Goal: Task Accomplishment & Management: Use online tool/utility

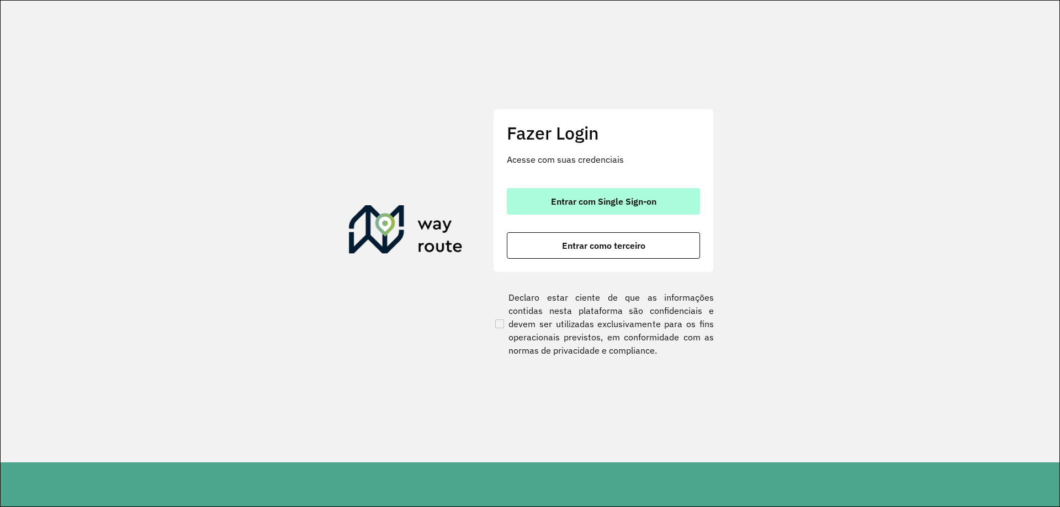
click at [531, 188] on button "Entrar com Single Sign-on" at bounding box center [603, 201] width 193 height 27
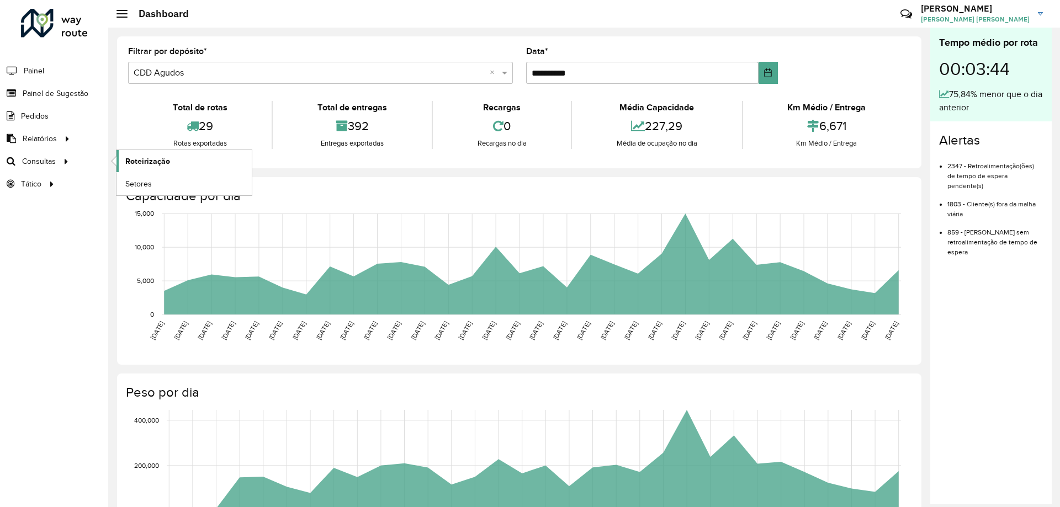
click at [146, 161] on span "Roteirização" at bounding box center [147, 162] width 45 height 12
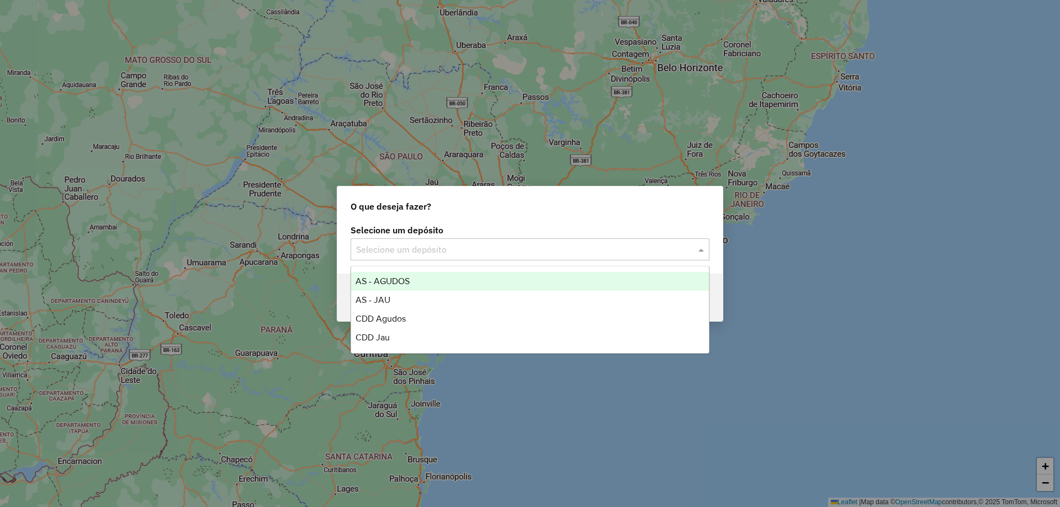
click at [491, 247] on input "text" at bounding box center [519, 249] width 326 height 13
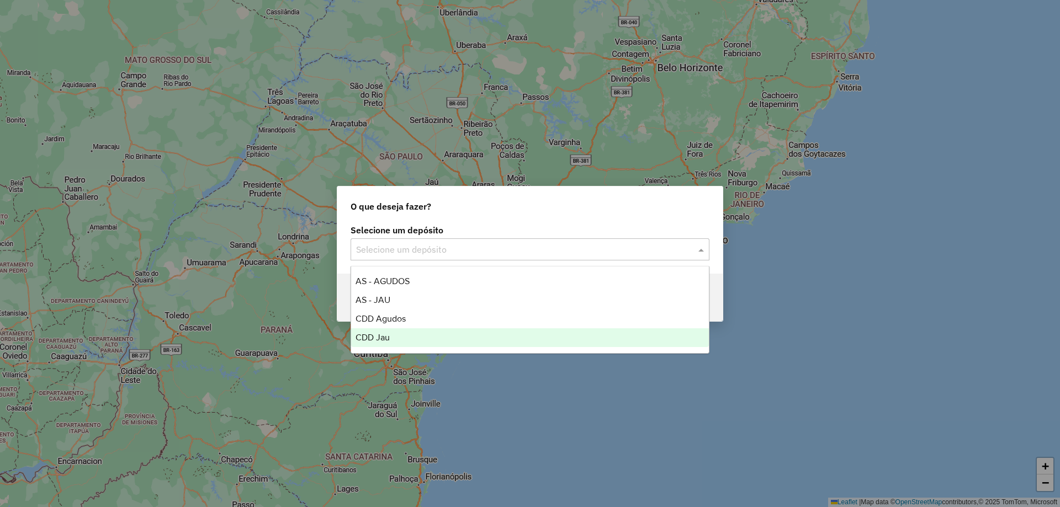
click at [382, 341] on span "CDD Jau" at bounding box center [373, 337] width 34 height 9
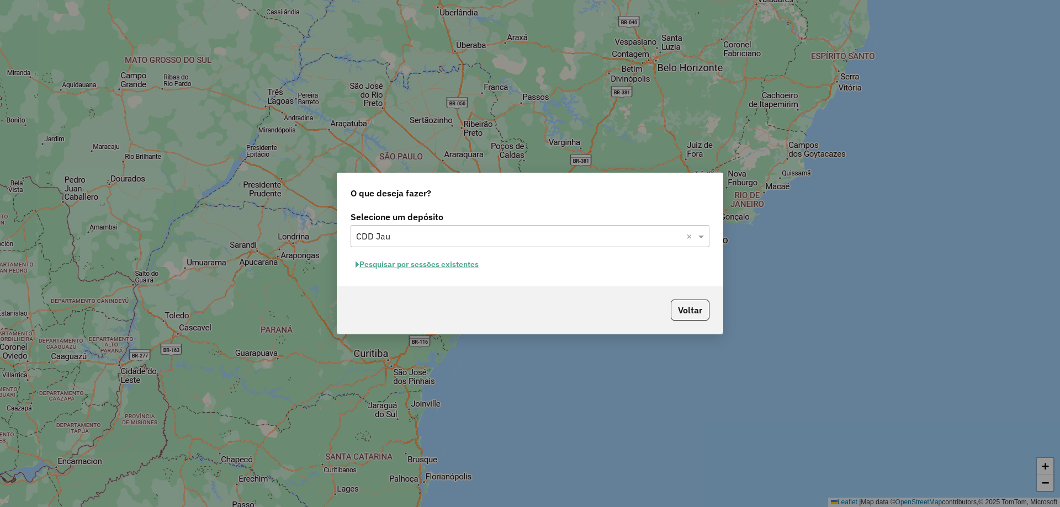
click at [470, 260] on button "Pesquisar por sessões existentes" at bounding box center [417, 264] width 133 height 17
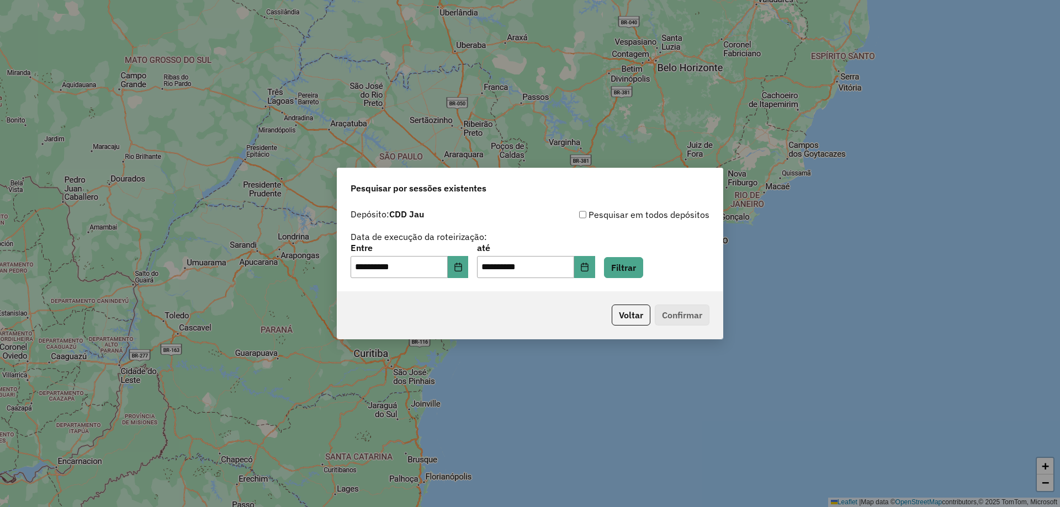
click at [660, 279] on div "**********" at bounding box center [529, 248] width 385 height 88
click at [638, 271] on button "Filtrar" at bounding box center [623, 267] width 39 height 21
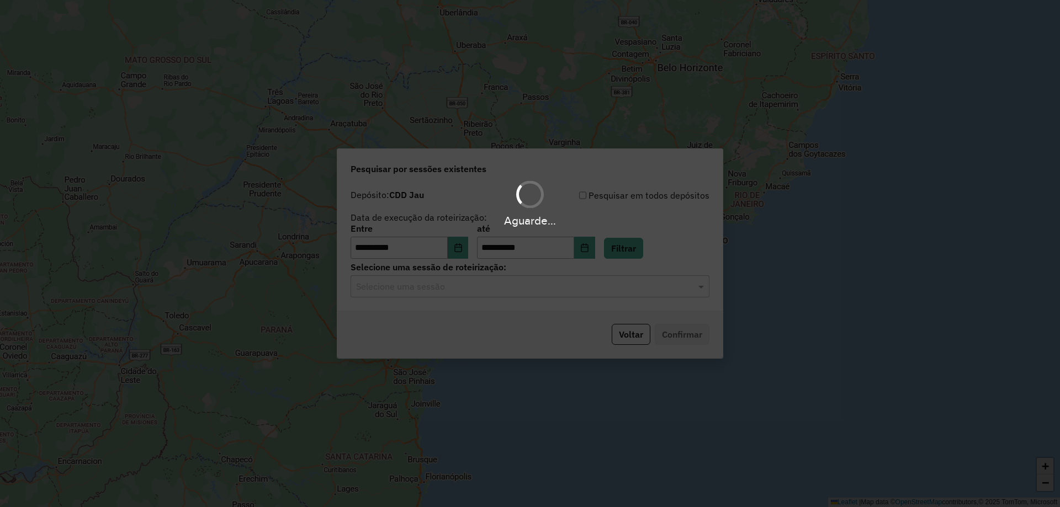
click at [476, 287] on hb-app "**********" at bounding box center [530, 253] width 1060 height 507
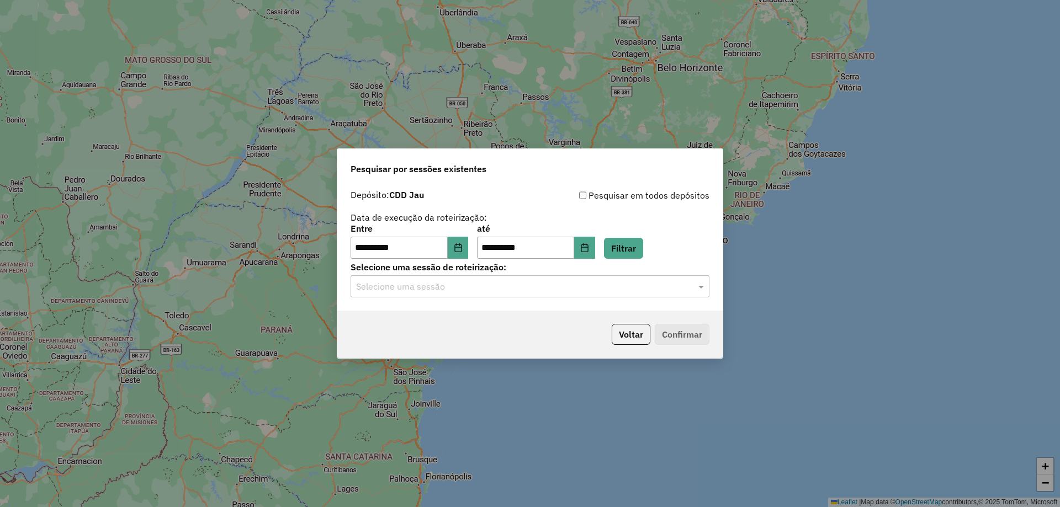
click at [441, 291] on input "text" at bounding box center [519, 286] width 326 height 13
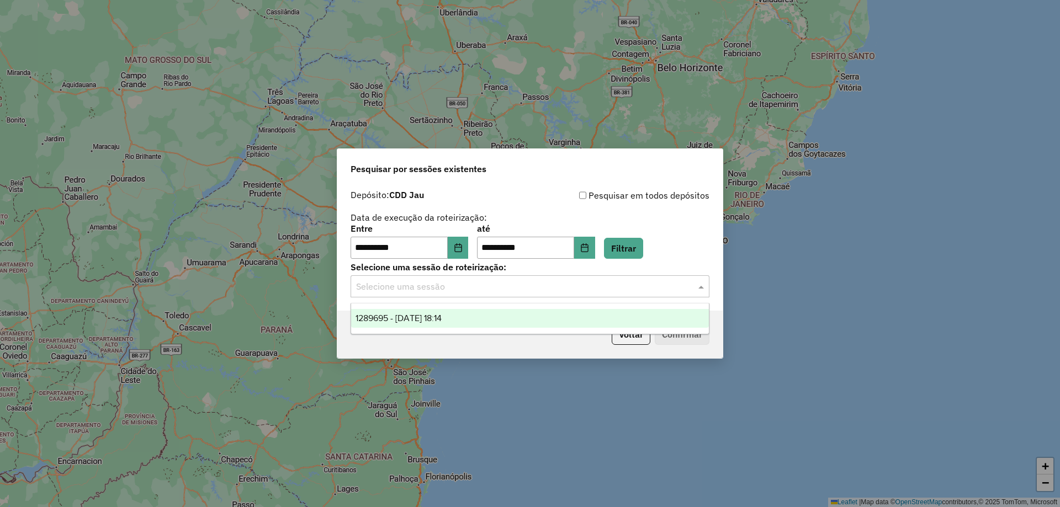
click at [433, 309] on div "1289695 - 07/10/2025 18:14" at bounding box center [530, 318] width 358 height 19
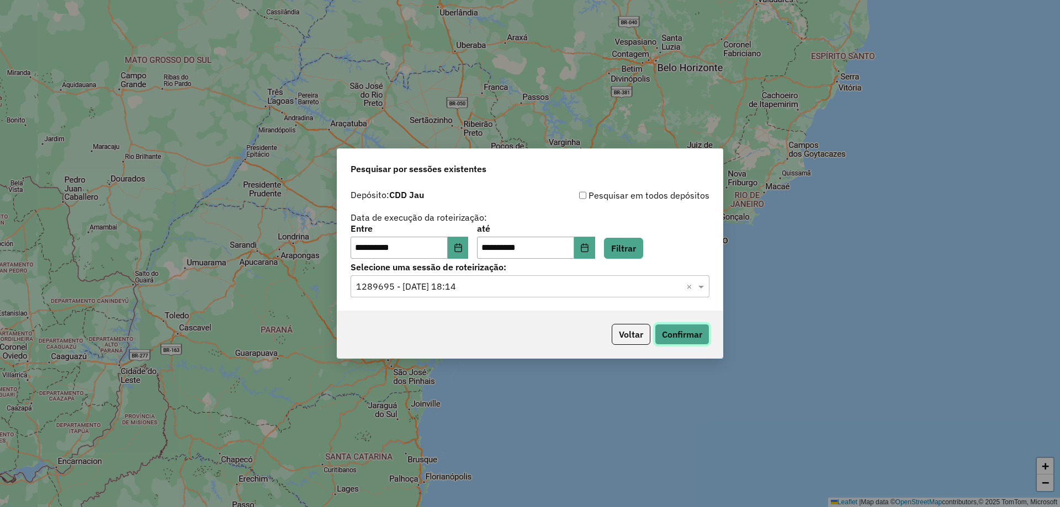
click at [675, 345] on button "Confirmar" at bounding box center [682, 334] width 55 height 21
click at [688, 324] on p-footer "Voltar Confirmar" at bounding box center [658, 334] width 102 height 21
click at [685, 333] on button "Confirmar" at bounding box center [682, 334] width 55 height 21
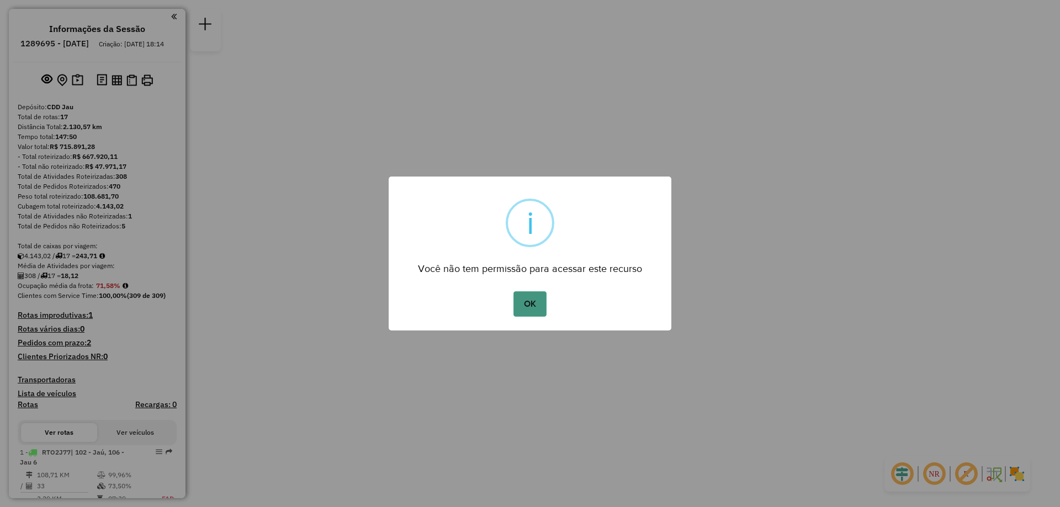
click at [526, 292] on button "OK" at bounding box center [529, 304] width 33 height 25
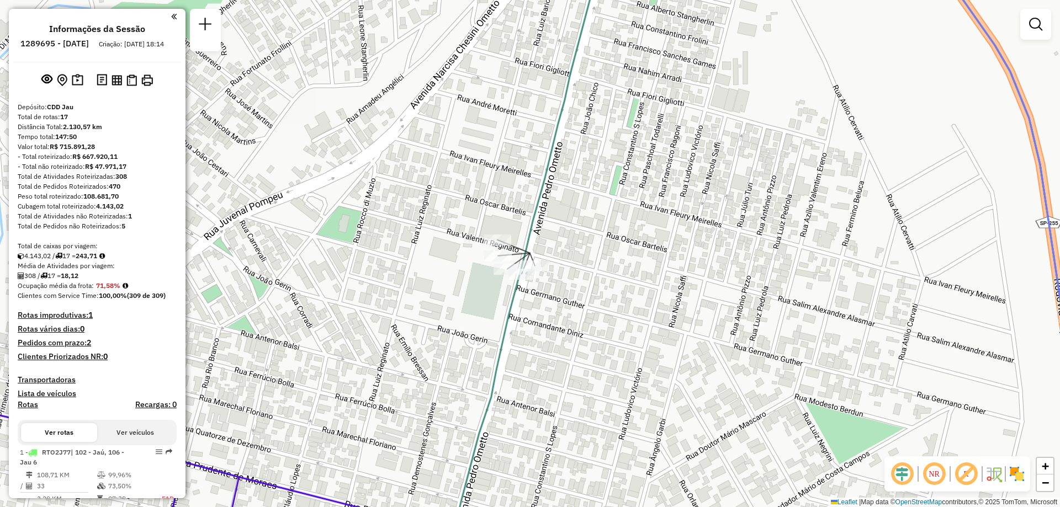
click at [532, 255] on icon at bounding box center [253, 253] width 701 height 609
select select "**********"
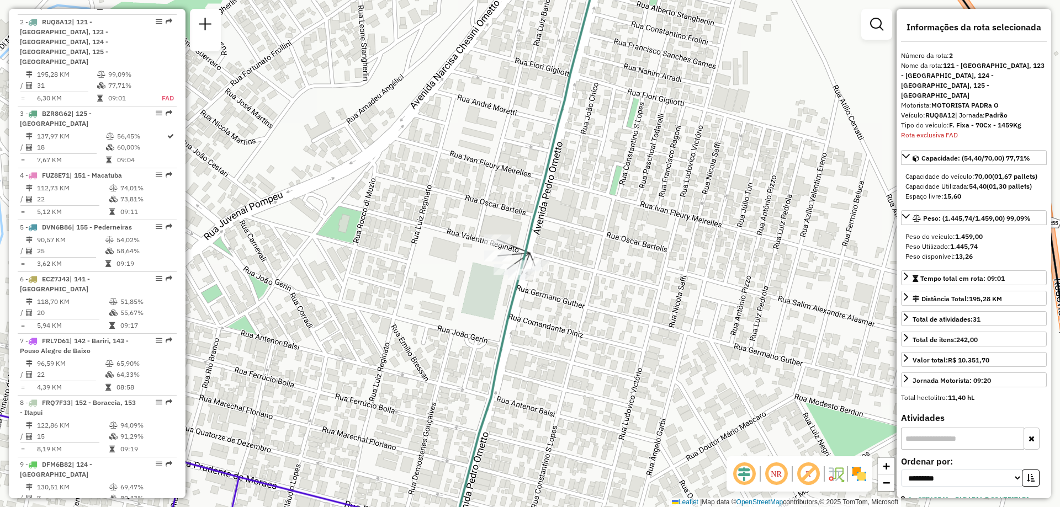
scroll to position [508, 0]
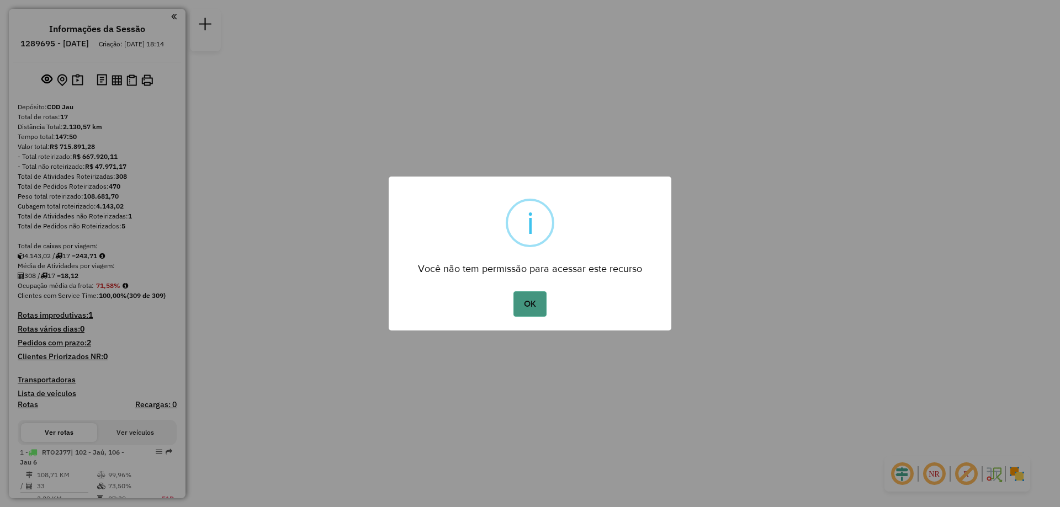
click at [536, 298] on button "OK" at bounding box center [529, 304] width 33 height 25
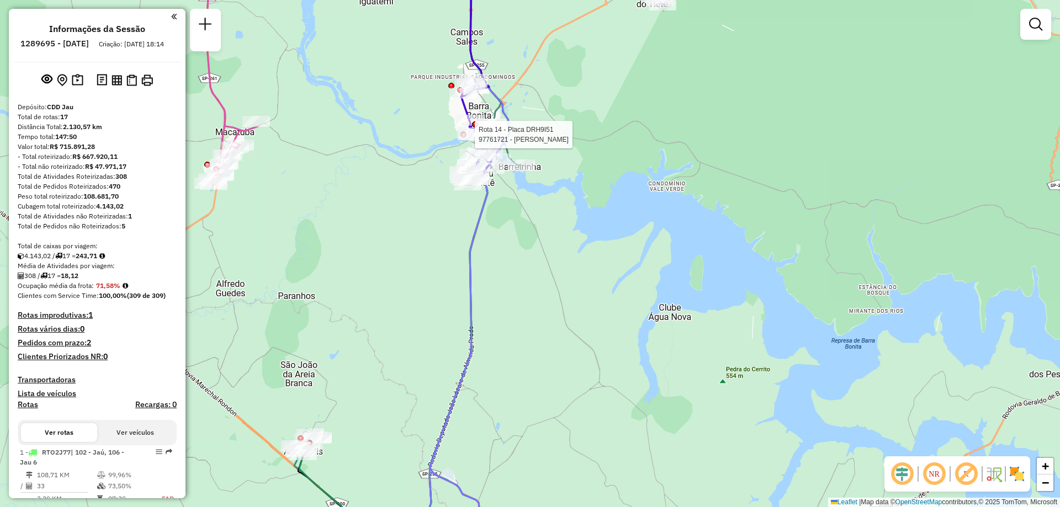
select select "**********"
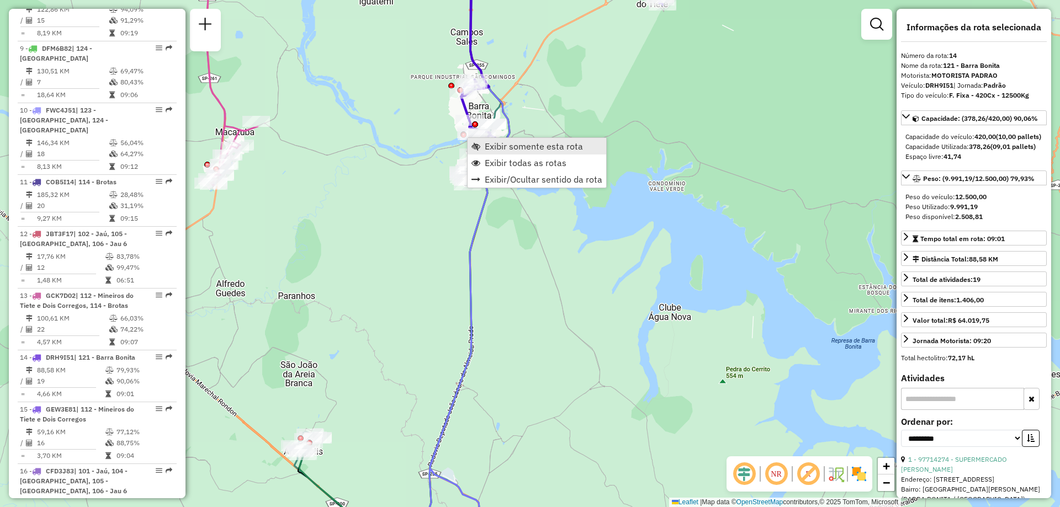
scroll to position [1151, 0]
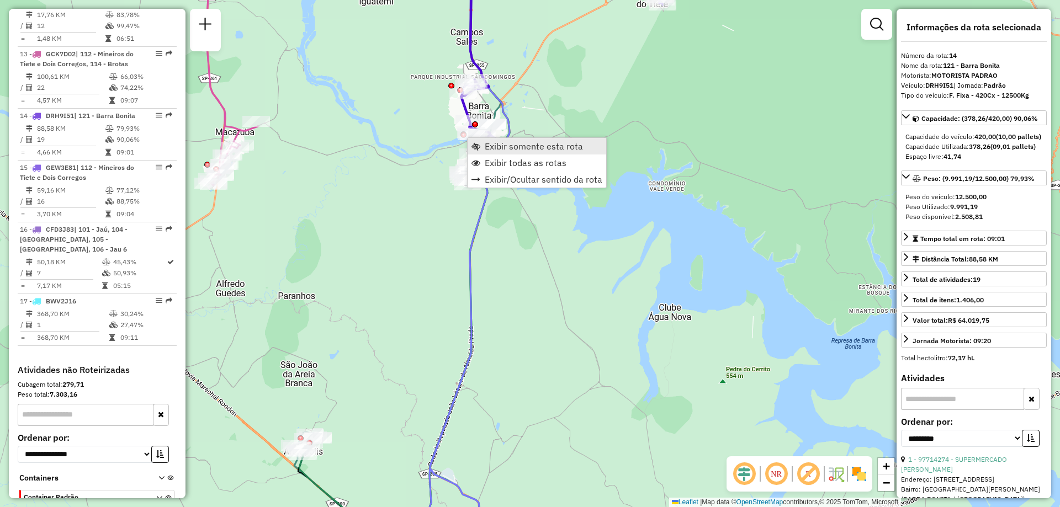
click at [485, 151] on span "Exibir somente esta rota" at bounding box center [534, 146] width 98 height 9
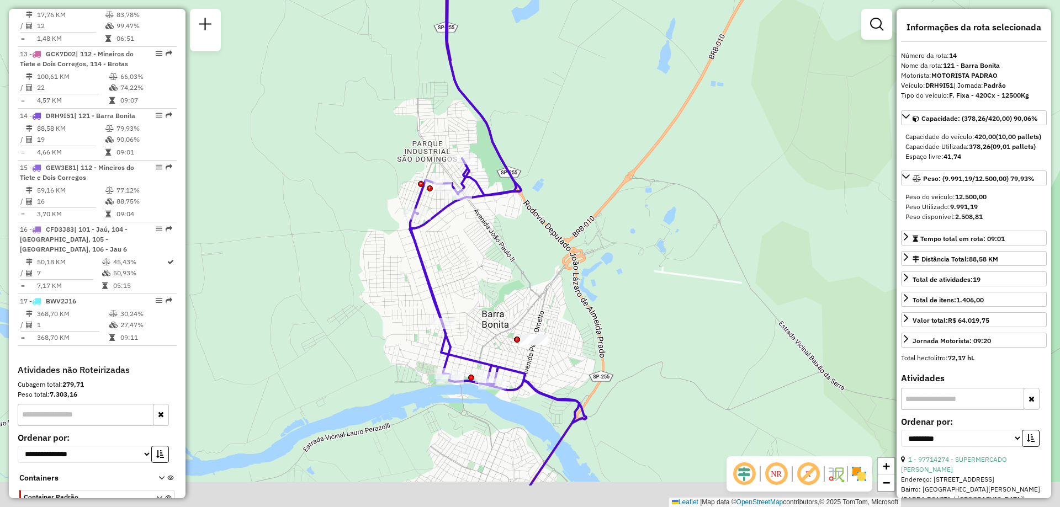
drag, startPoint x: 565, startPoint y: 423, endPoint x: 546, endPoint y: 298, distance: 126.8
click at [546, 298] on div "Janela de atendimento Grade de atendimento Capacidade Transportadoras Veículos …" at bounding box center [530, 253] width 1060 height 507
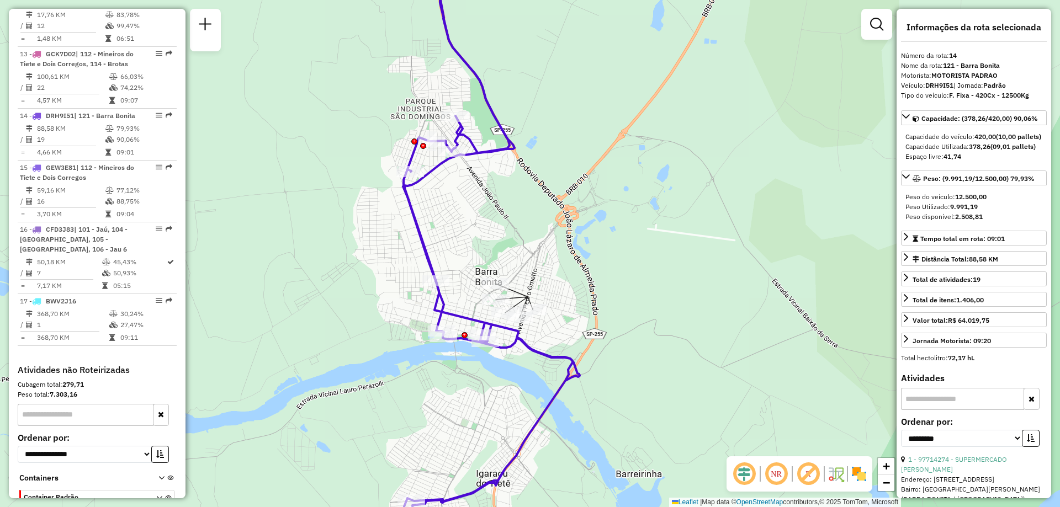
click at [526, 298] on icon at bounding box center [516, 305] width 23 height 16
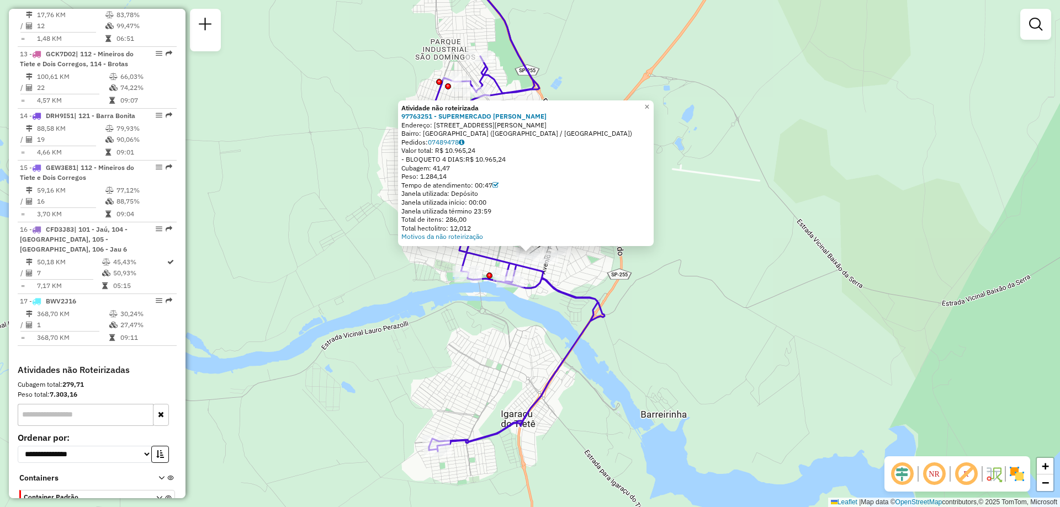
click at [502, 253] on div "Atividade não roteirizada 97763251 - SUPERMERCADO FERNAND Endereço: R RUA VALEN…" at bounding box center [530, 253] width 1060 height 507
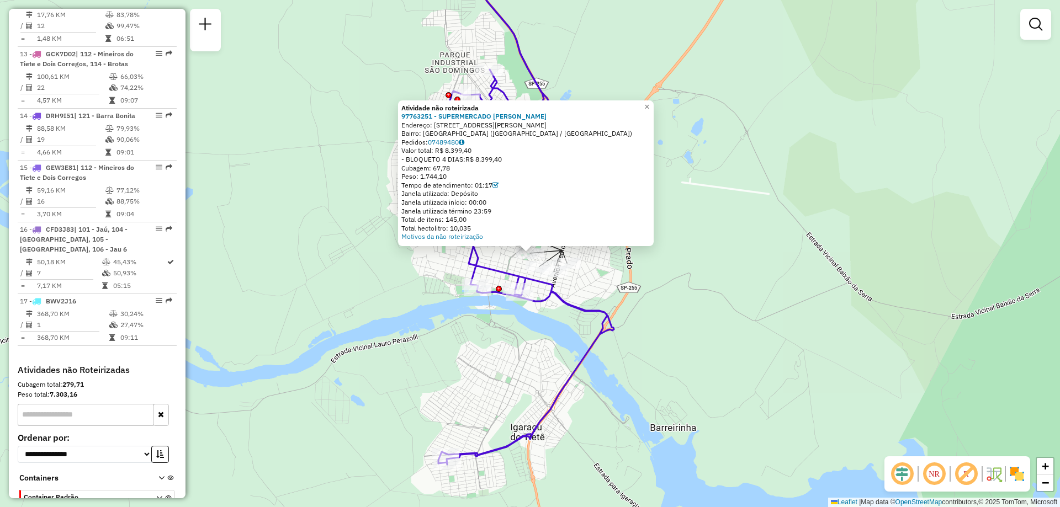
click at [691, 233] on div "Atividade não roteirizada 97763251 - SUPERMERCADO FERNAND Endereço: R RUA VALEN…" at bounding box center [530, 253] width 1060 height 507
